Goal: Task Accomplishment & Management: Complete application form

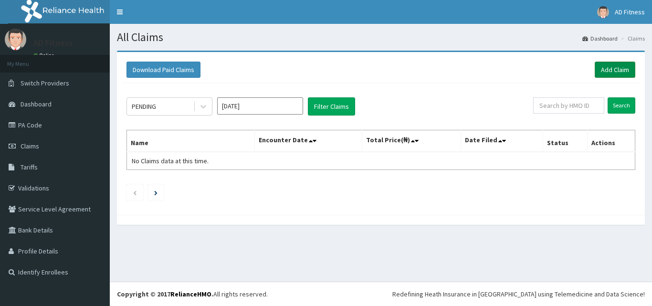
click at [611, 74] on link "Add Claim" at bounding box center [615, 70] width 41 height 16
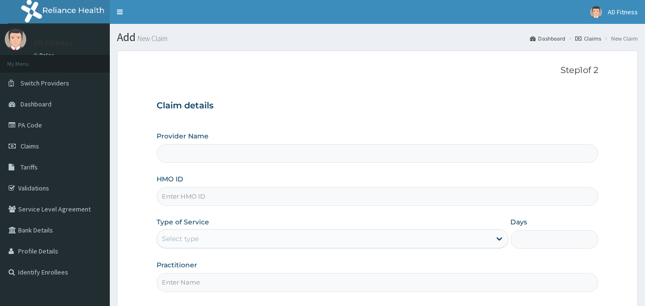
type input "AD Fitness"
type input "1"
click at [206, 199] on input "HMO ID" at bounding box center [378, 196] width 442 height 19
paste input "GIN/10001/A"
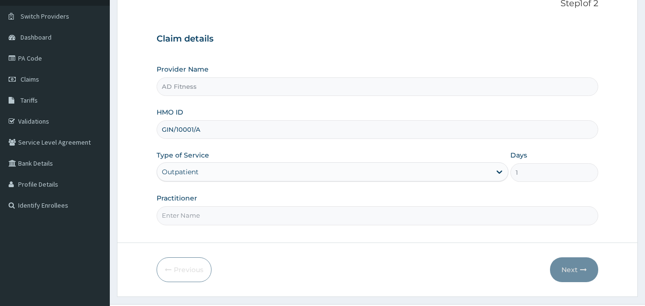
scroll to position [89, 0]
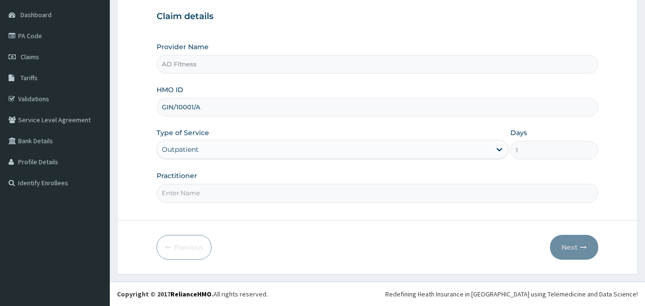
type input "GIN/10001/A"
click at [206, 199] on input "Practitioner" at bounding box center [378, 193] width 442 height 19
type input "AD"
click at [580, 244] on button "Next" at bounding box center [574, 247] width 48 height 25
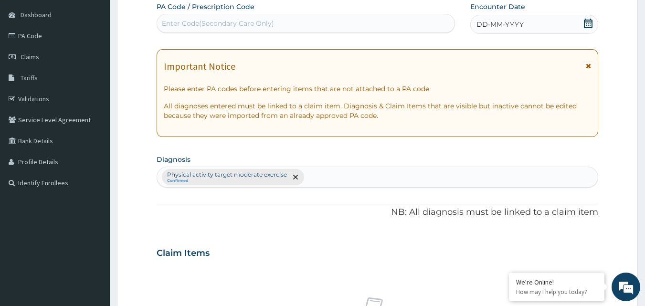
scroll to position [0, 0]
click at [215, 22] on div "Enter Code(Secondary Care Only)" at bounding box center [218, 24] width 112 height 10
paste input "PA/1E4E6F"
type input "PA/1E4E6F"
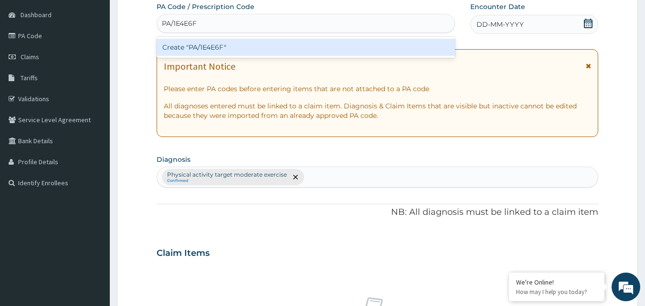
click at [213, 47] on div "Create "PA/1E4E6F"" at bounding box center [306, 47] width 299 height 17
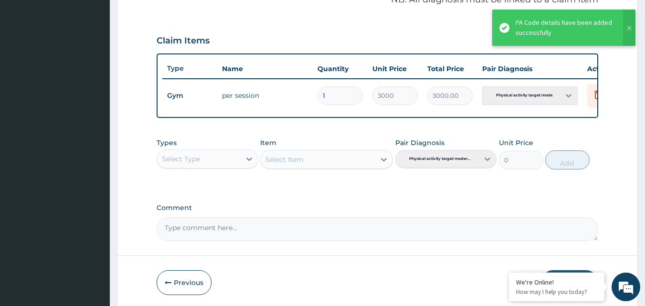
scroll to position [340, 0]
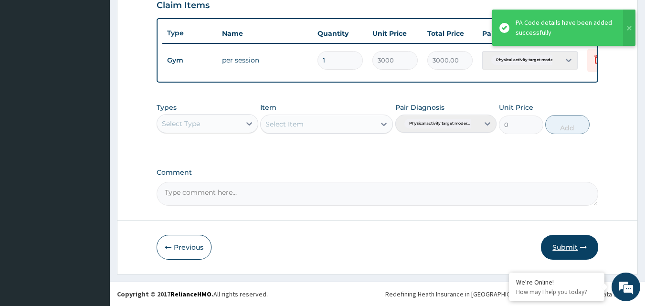
click at [562, 244] on button "Submit" at bounding box center [569, 247] width 57 height 25
